Goal: Navigation & Orientation: Find specific page/section

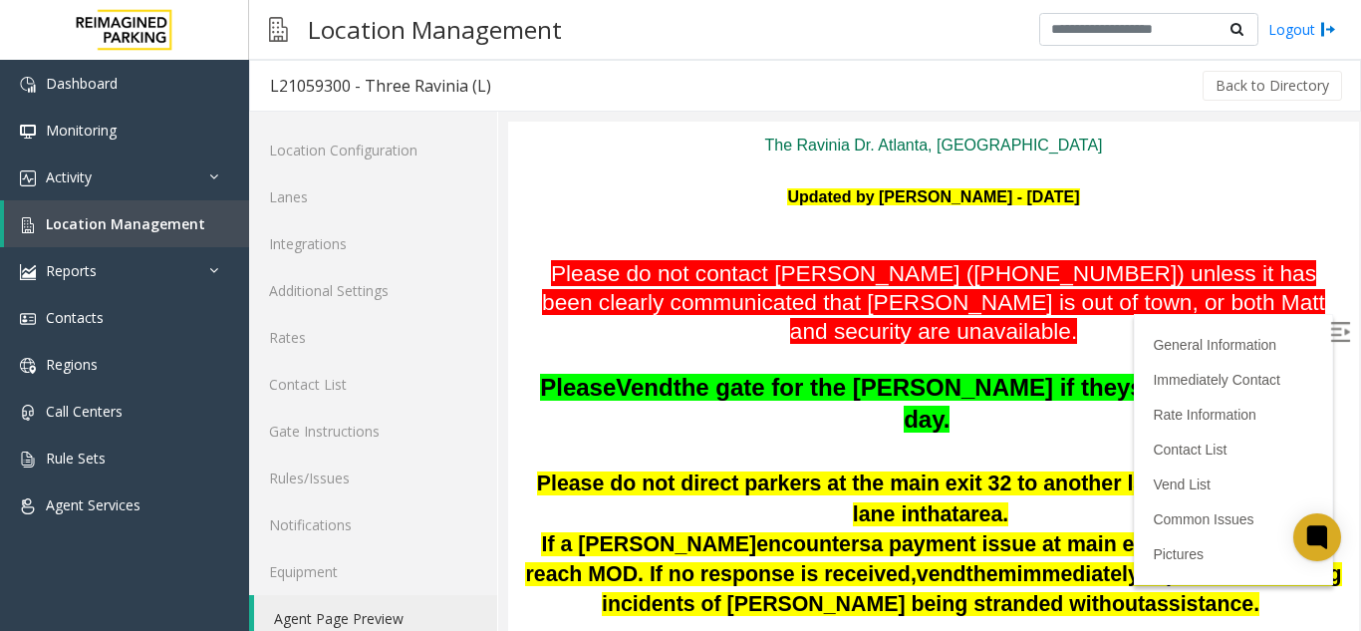
scroll to position [398, 0]
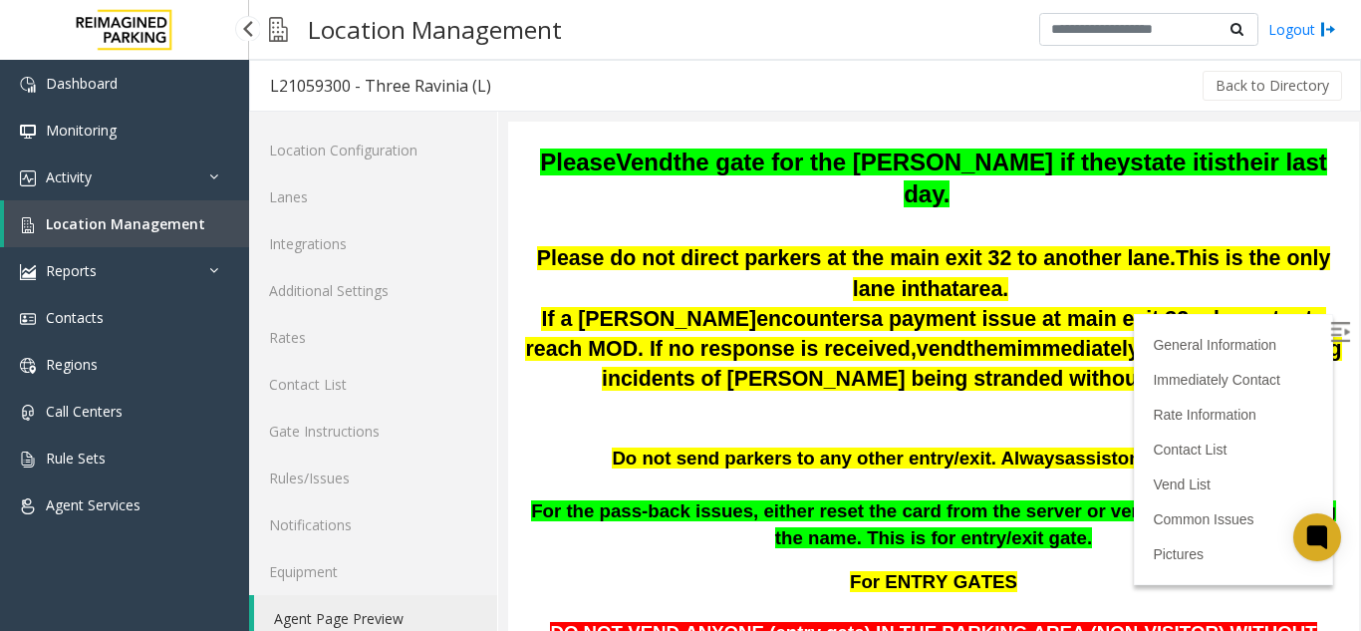
click at [155, 226] on span "Location Management" at bounding box center [125, 223] width 159 height 19
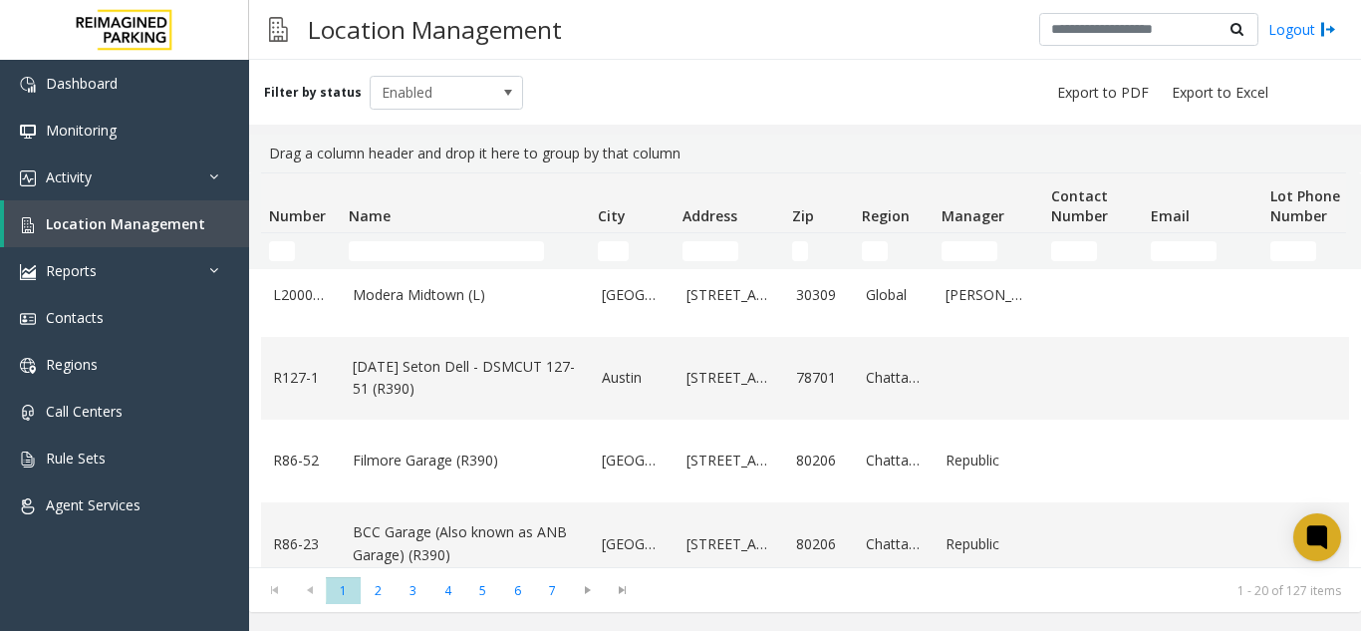
scroll to position [199, 0]
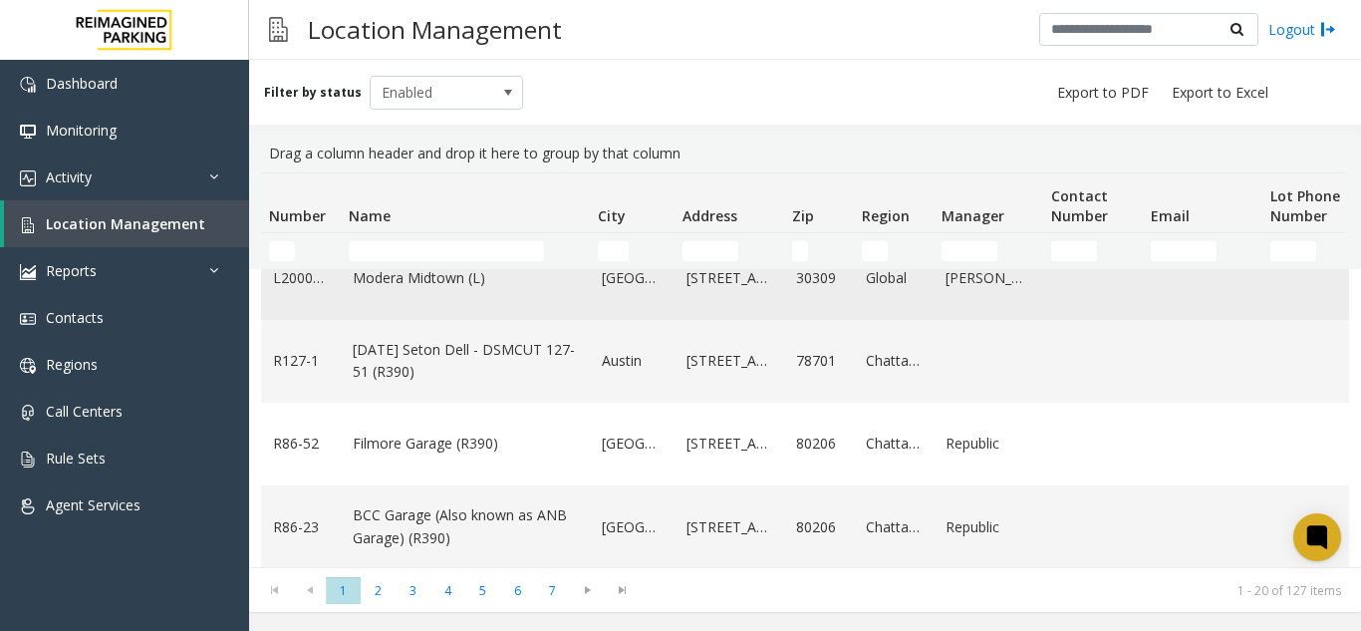
click at [432, 273] on link "Modera Midtown (L)" at bounding box center [465, 278] width 225 height 22
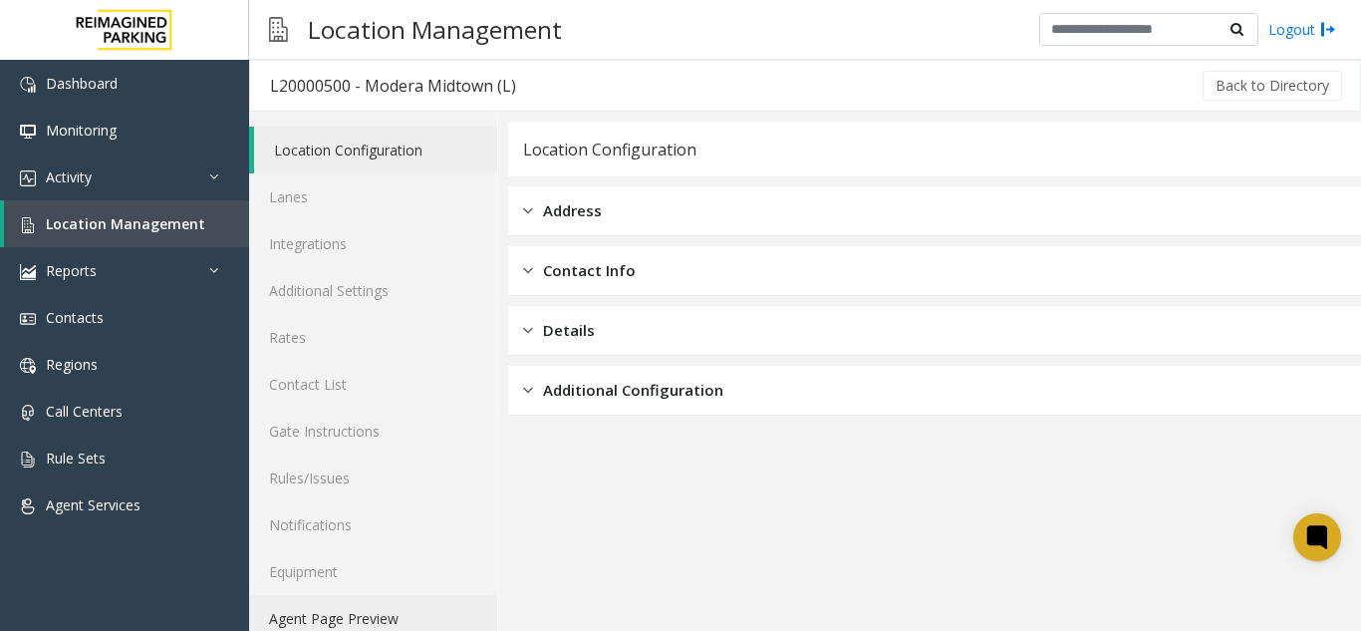
click at [411, 607] on link "Agent Page Preview" at bounding box center [373, 618] width 248 height 47
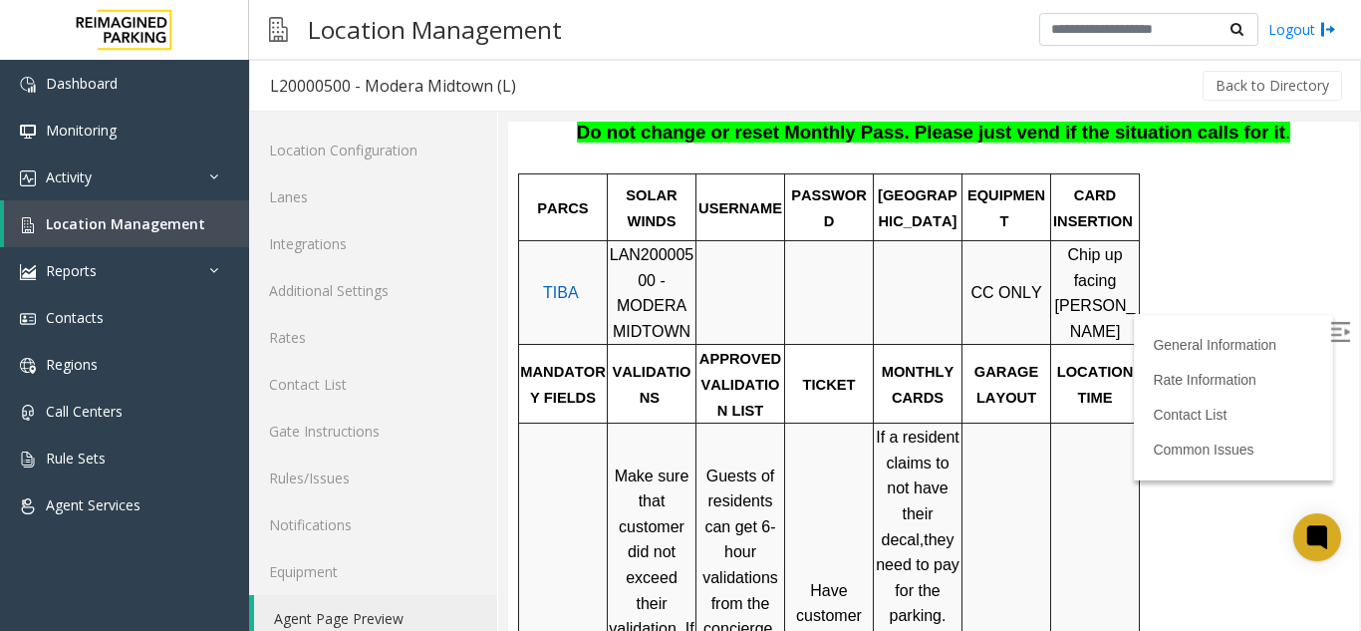
scroll to position [598, 0]
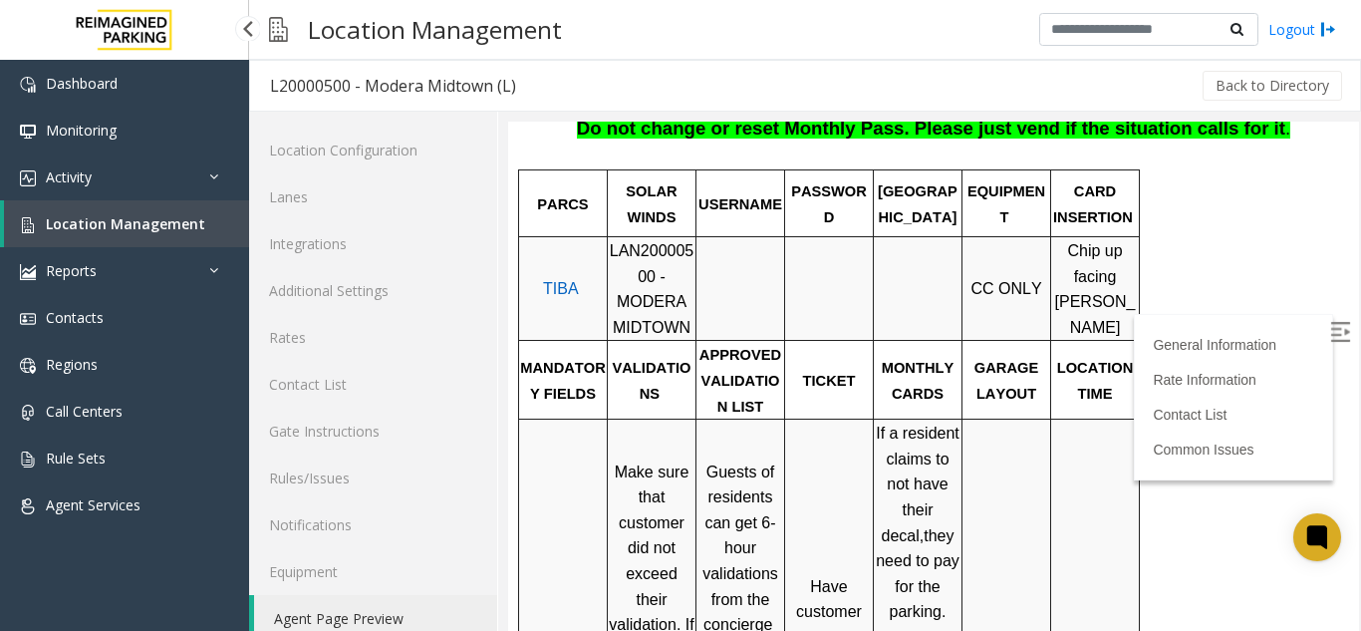
click at [194, 226] on span "Location Management" at bounding box center [125, 223] width 159 height 19
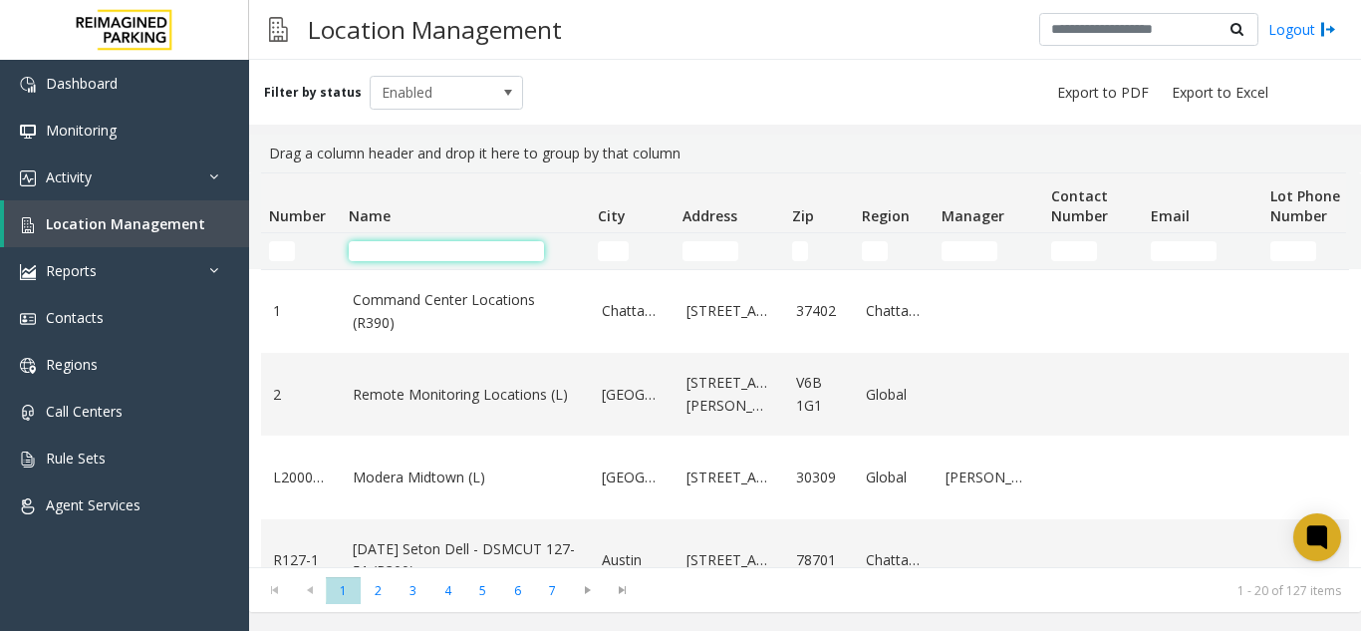
click at [415, 246] on input "Name Filter" at bounding box center [446, 251] width 195 height 20
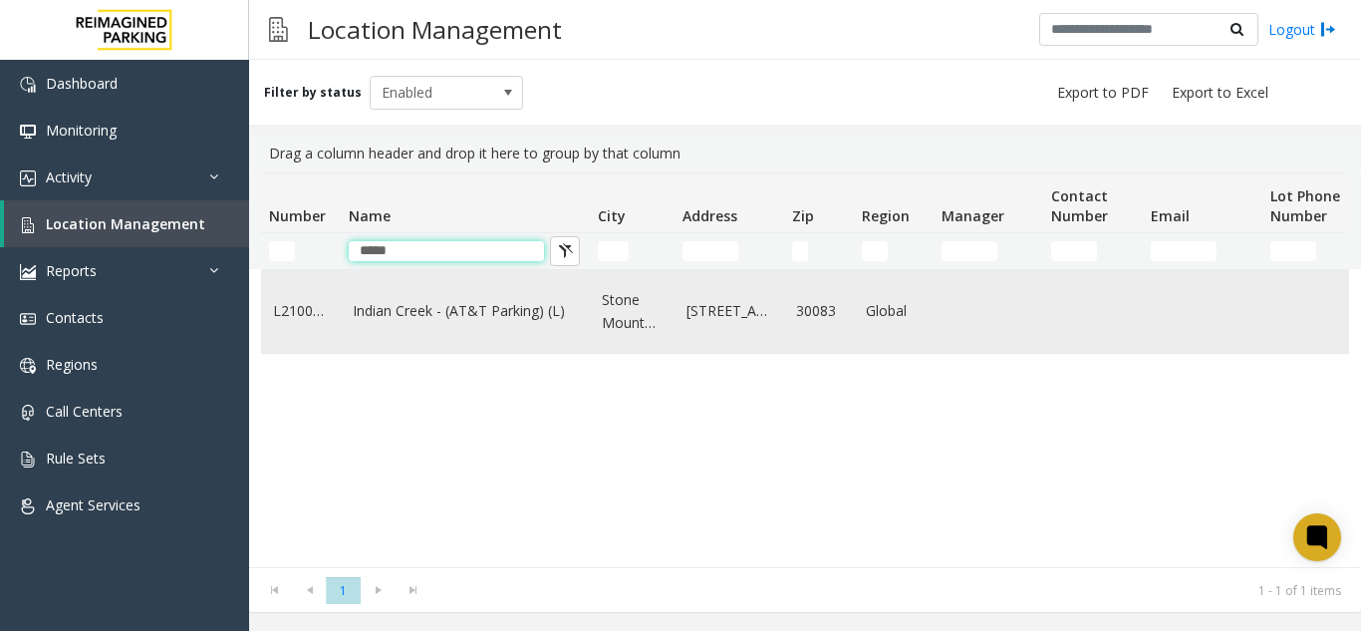
type input "*****"
click at [420, 307] on link "Indian Creek - (AT&T Parking) (L)" at bounding box center [465, 311] width 225 height 22
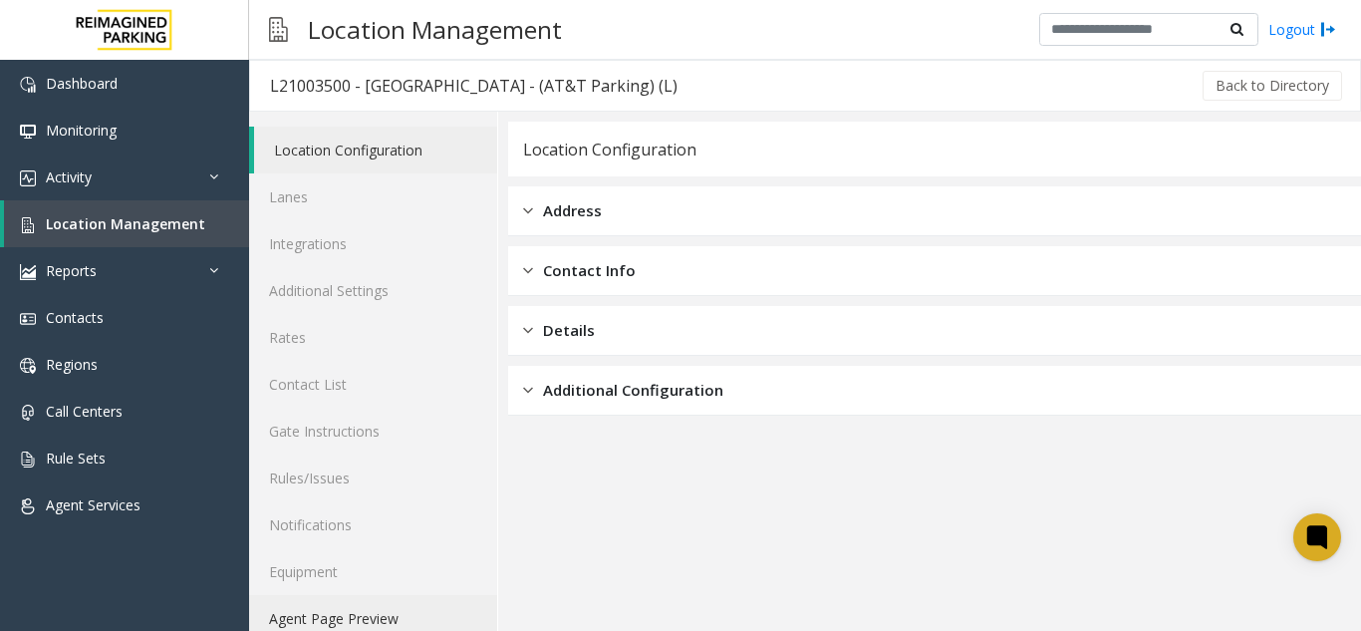
click at [351, 609] on link "Agent Page Preview" at bounding box center [373, 618] width 248 height 47
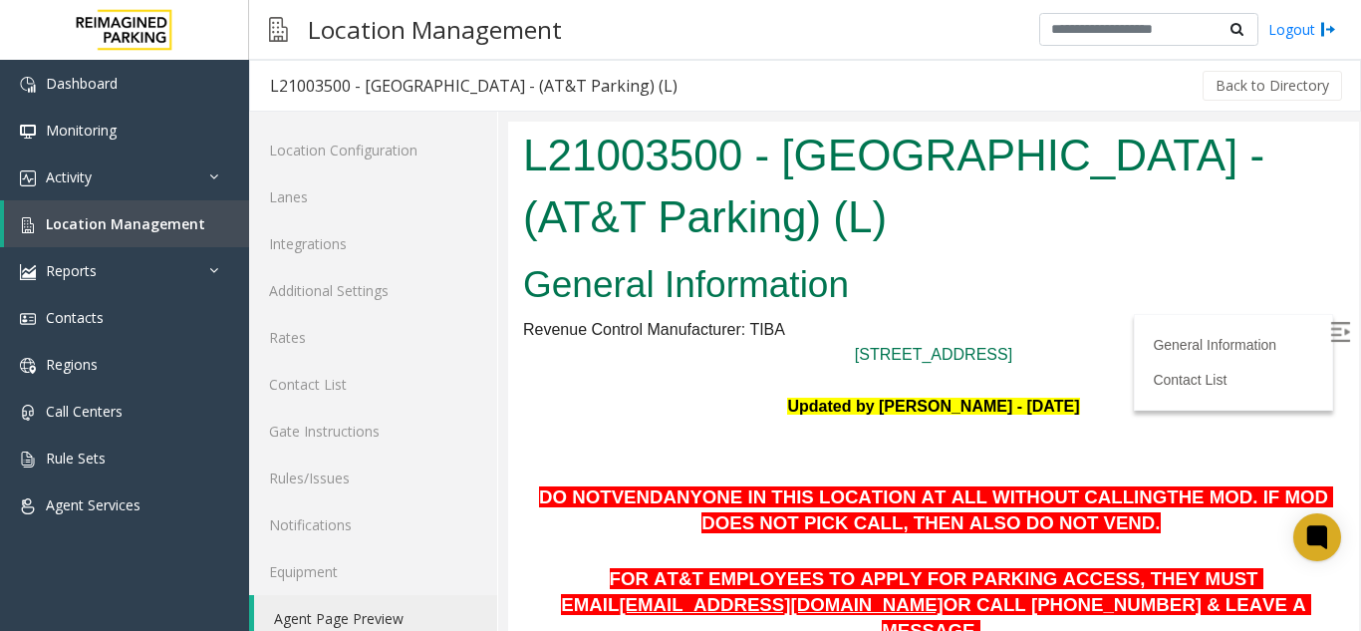
scroll to position [498, 0]
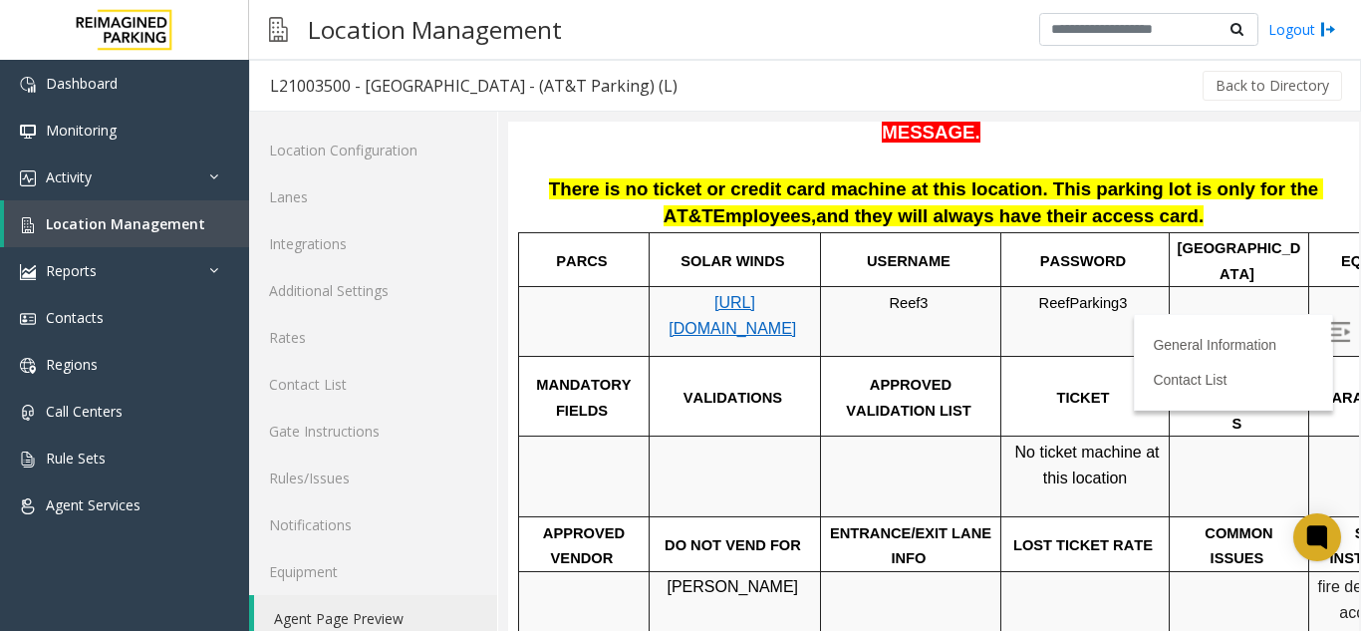
click at [682, 290] on p "[URL][DOMAIN_NAME]" at bounding box center [734, 315] width 156 height 51
click at [698, 290] on p "[URL][DOMAIN_NAME]" at bounding box center [734, 315] width 156 height 51
click at [731, 294] on span "[URL][DOMAIN_NAME]" at bounding box center [732, 315] width 128 height 43
click at [895, 295] on span "Reef3" at bounding box center [908, 303] width 39 height 16
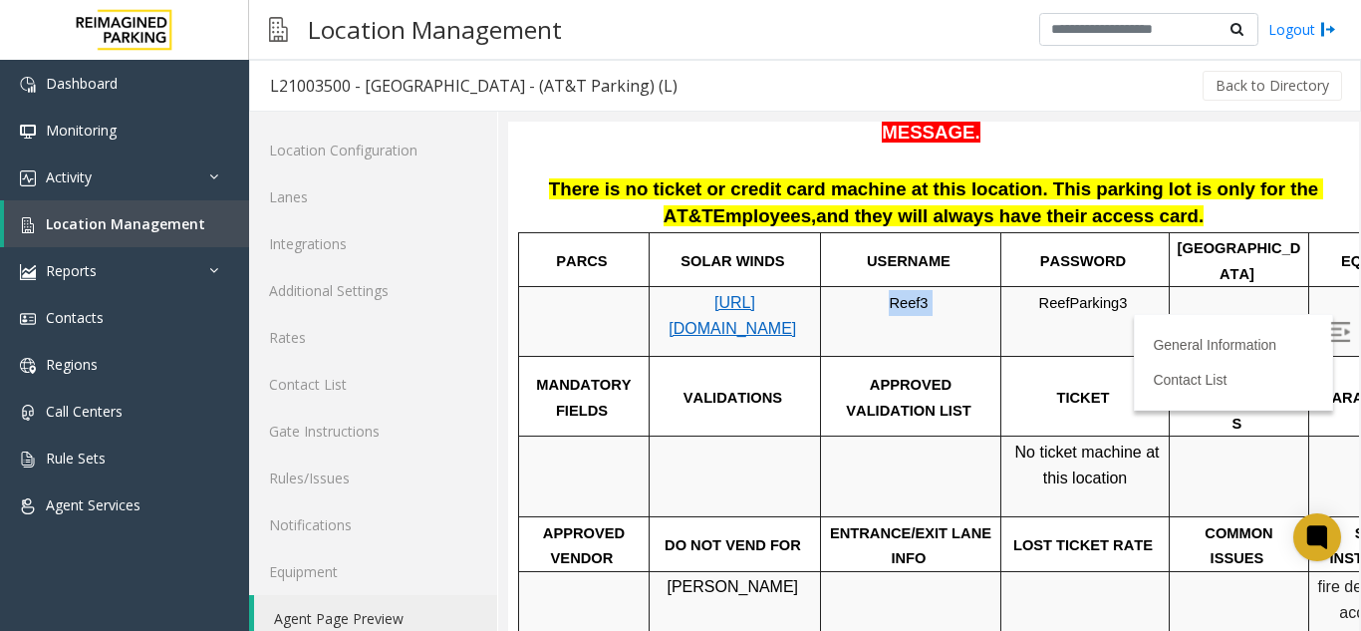
copy p "Reef3"
click at [1074, 295] on span "ReefParking3" at bounding box center [1083, 303] width 89 height 16
copy p "ReefParking3"
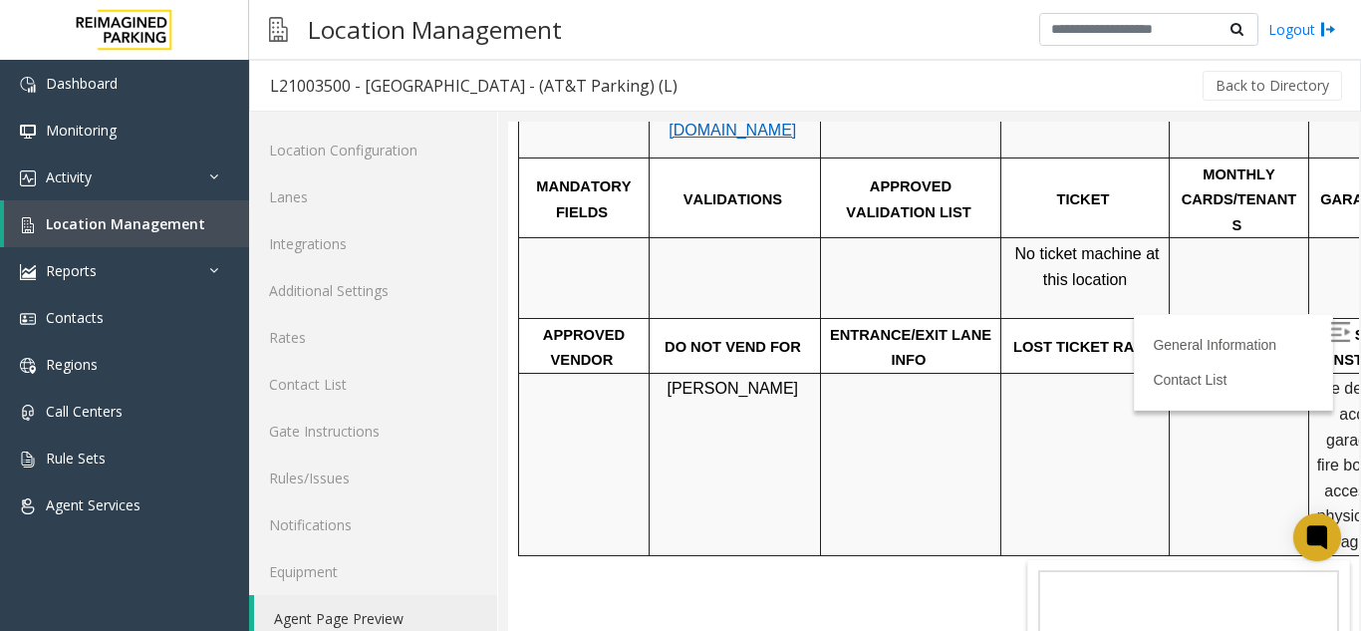
scroll to position [697, 0]
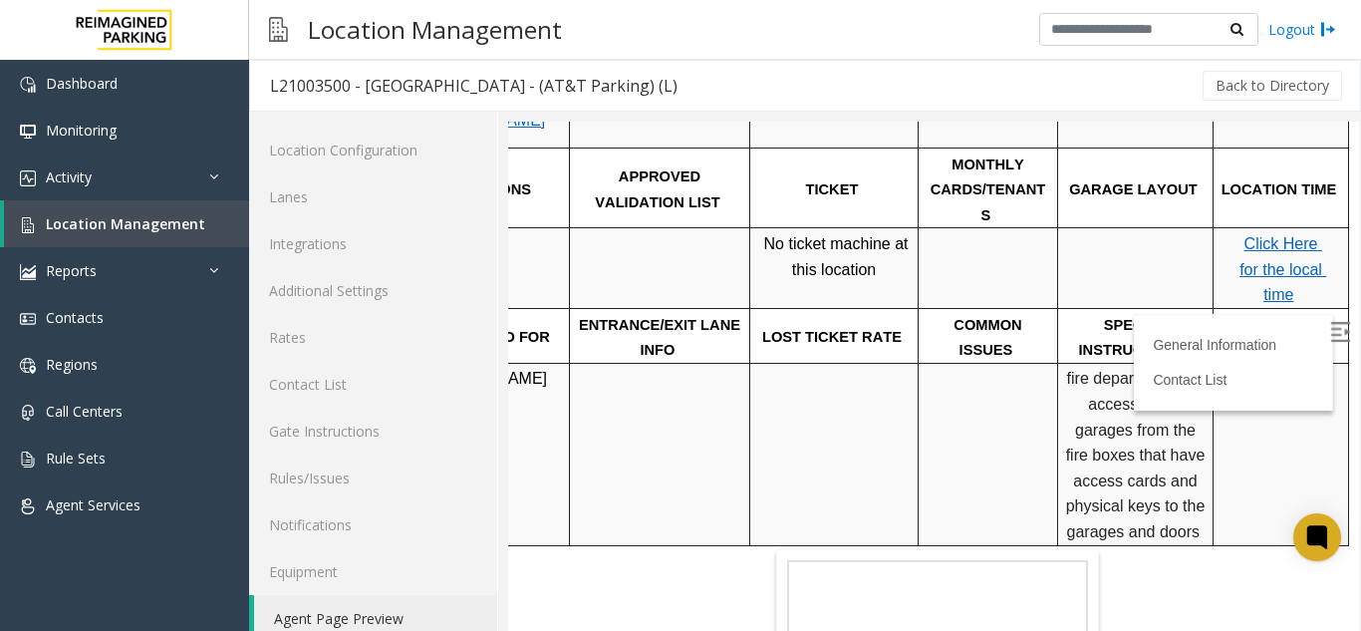
drag, startPoint x: 683, startPoint y: 338, endPoint x: 851, endPoint y: 355, distance: 168.2
click at [1330, 327] on img at bounding box center [1340, 332] width 20 height 20
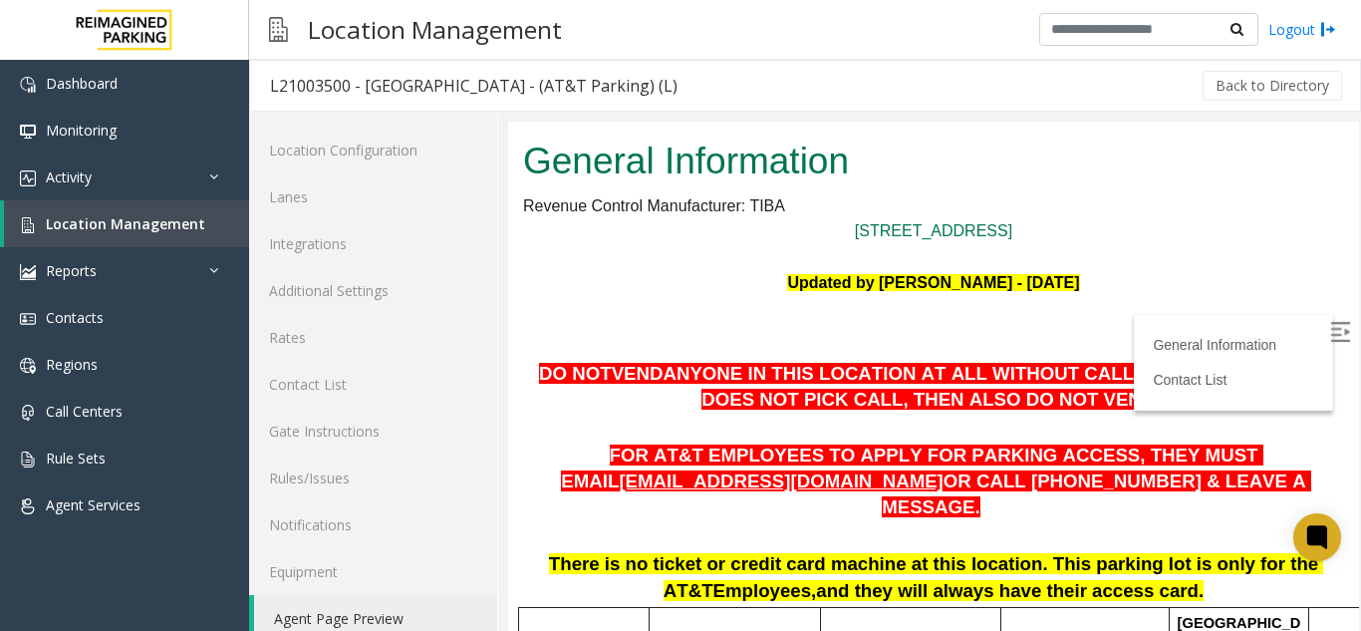
scroll to position [90, 0]
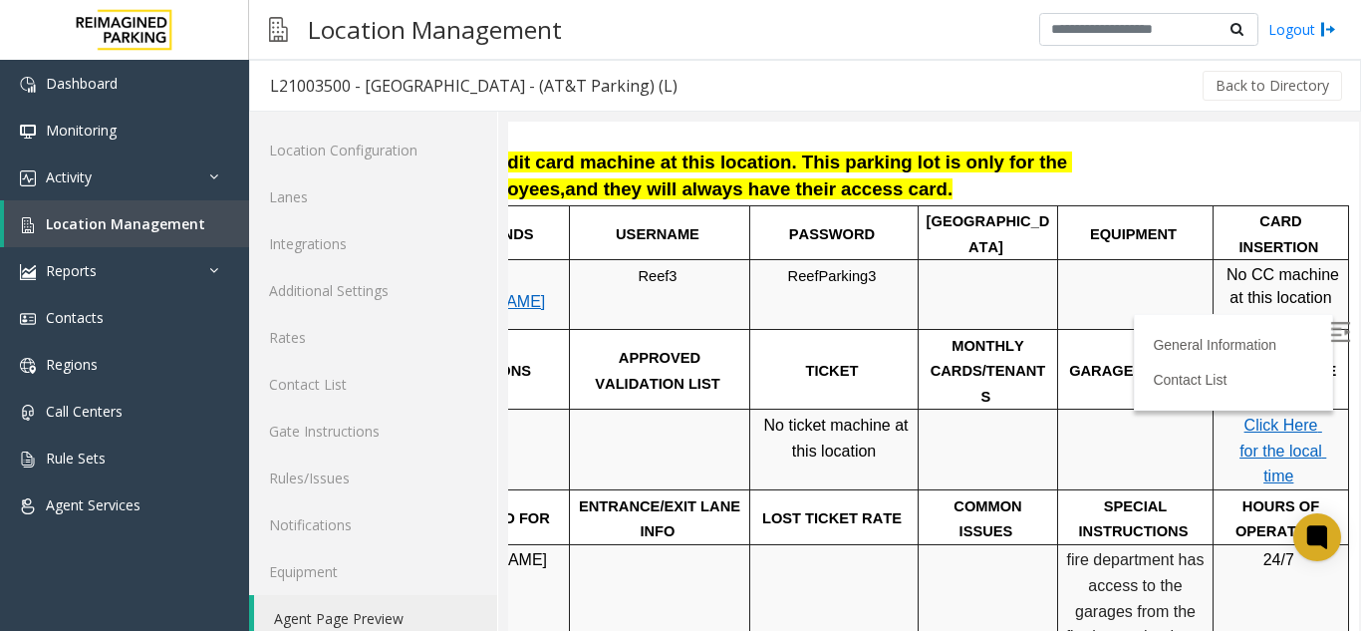
drag, startPoint x: 1235, startPoint y: 341, endPoint x: 1287, endPoint y: 455, distance: 125.7
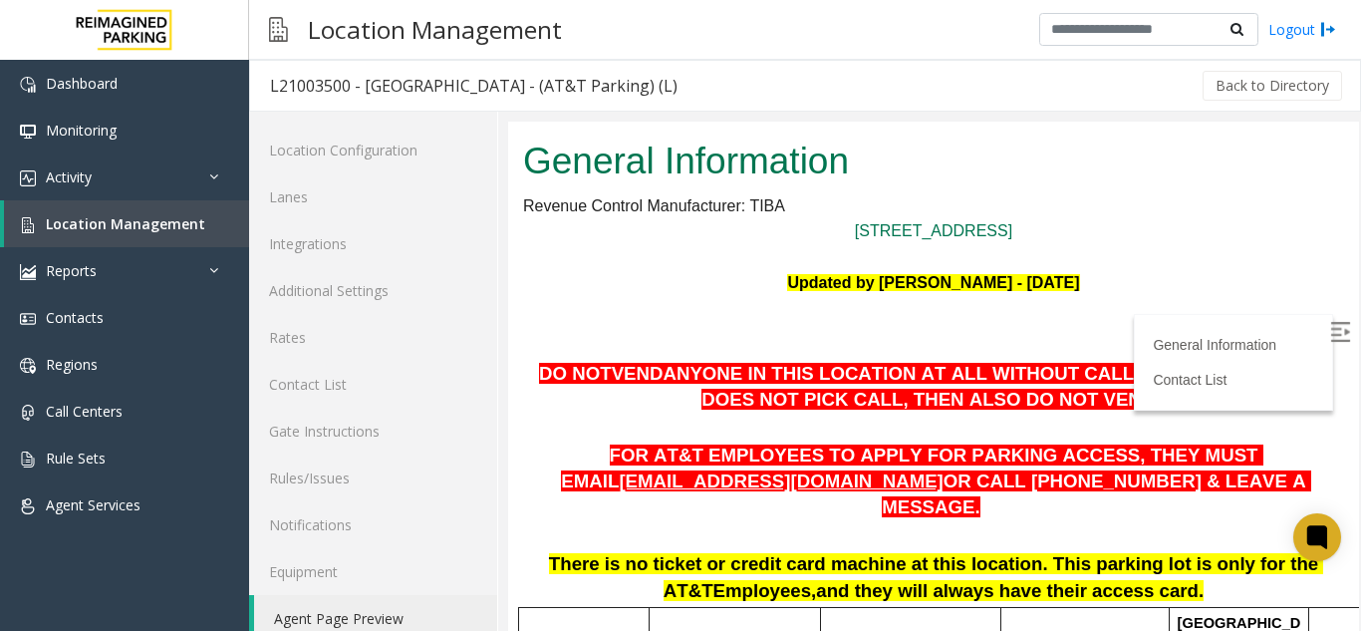
scroll to position [0, 0]
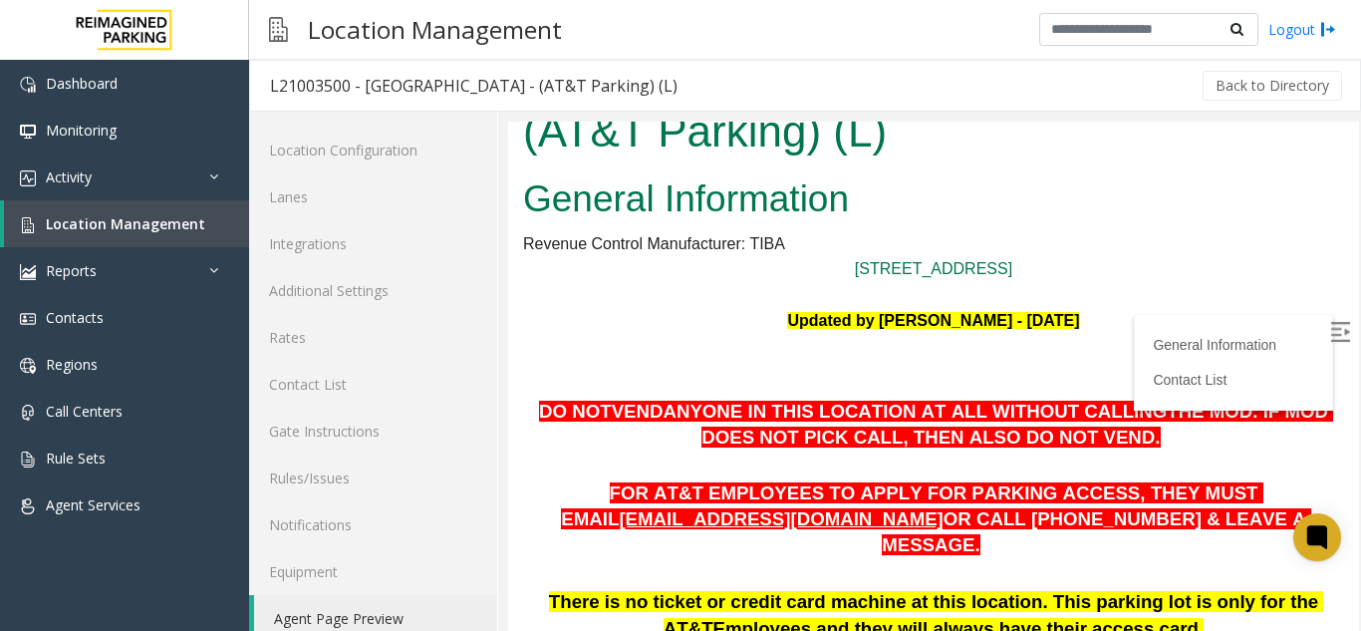
drag, startPoint x: 994, startPoint y: 364, endPoint x: 841, endPoint y: 428, distance: 166.5
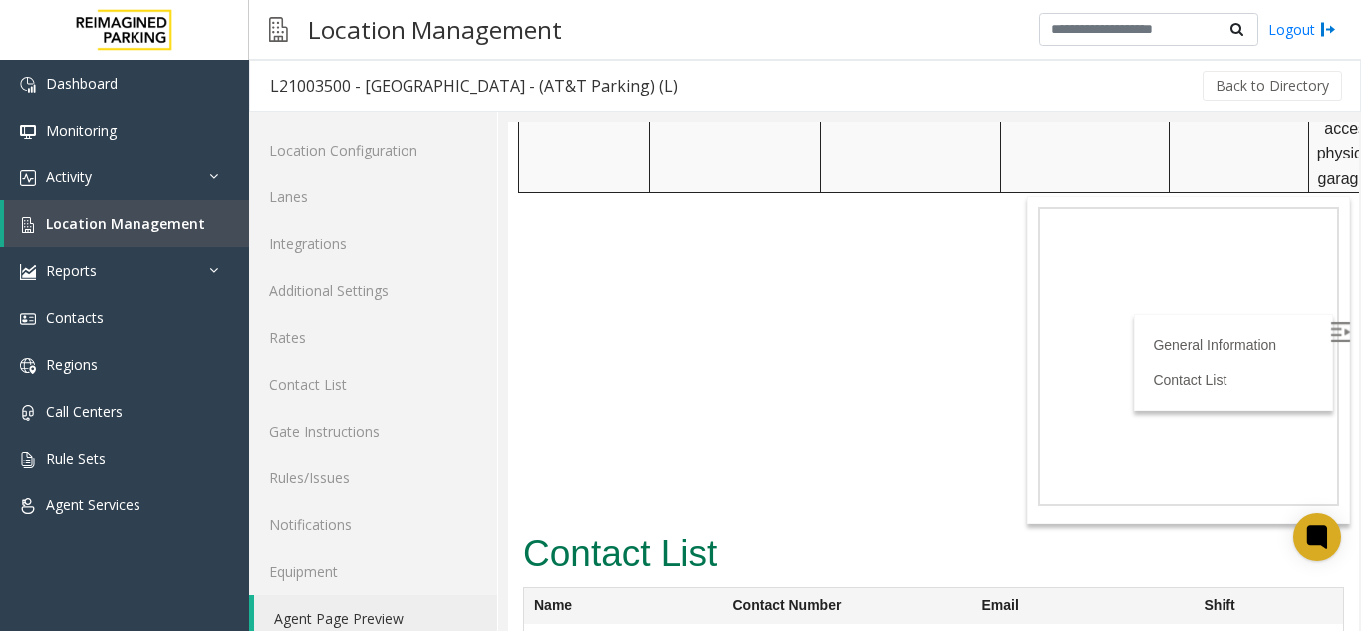
drag, startPoint x: 1011, startPoint y: 134, endPoint x: 954, endPoint y: 294, distance: 169.2
